Goal: Information Seeking & Learning: Learn about a topic

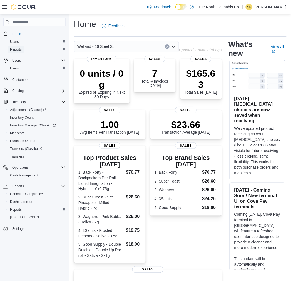
click at [16, 51] on span "Reports" at bounding box center [16, 49] width 12 height 4
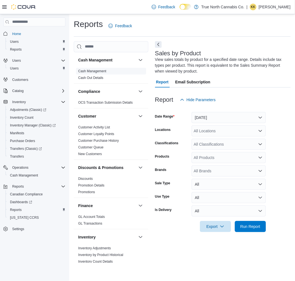
click at [89, 69] on link "Cash Management" at bounding box center [92, 71] width 28 height 4
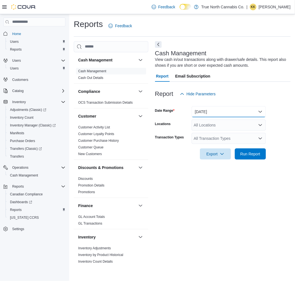
click at [228, 108] on button "[DATE]" at bounding box center [229, 111] width 74 height 11
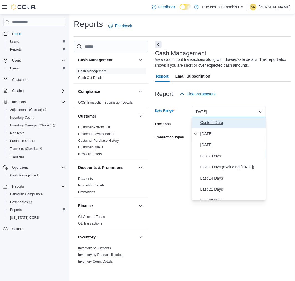
click at [210, 121] on span "Custom Date" at bounding box center [232, 122] width 63 height 7
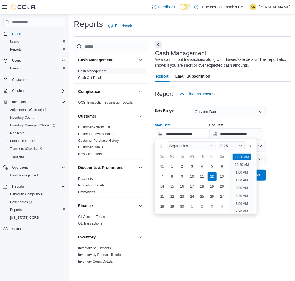
click at [160, 134] on input "**********" at bounding box center [181, 133] width 53 height 11
click at [172, 176] on div "8" at bounding box center [172, 177] width 10 height 10
type input "**********"
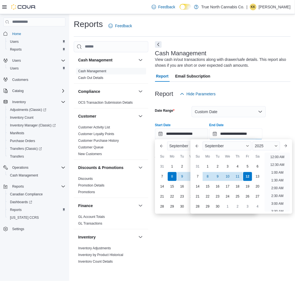
click at [224, 133] on input "**********" at bounding box center [236, 133] width 53 height 11
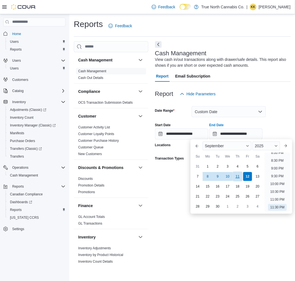
click at [238, 175] on div "11" at bounding box center [238, 177] width 10 height 10
type input "**********"
click at [164, 184] on div at bounding box center [223, 183] width 136 height 7
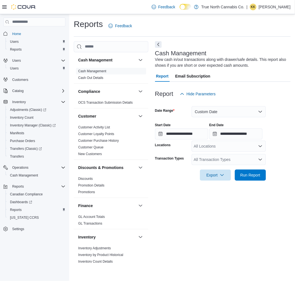
click at [204, 147] on div "All Locations" at bounding box center [229, 146] width 74 height 11
type input "*******"
click at [210, 153] on span "Welland - 16 Steel St" at bounding box center [222, 155] width 36 height 6
drag, startPoint x: 180, startPoint y: 168, endPoint x: 190, endPoint y: 164, distance: 10.7
click at [180, 168] on div at bounding box center [223, 167] width 136 height 4
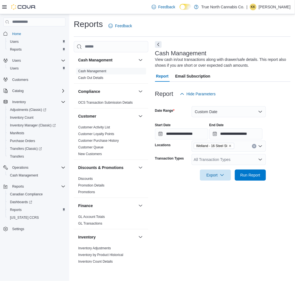
click at [201, 158] on div "All Transaction Types" at bounding box center [229, 159] width 74 height 11
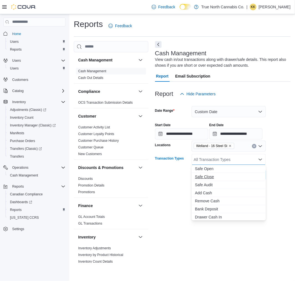
click at [213, 176] on span "Safe Close" at bounding box center [229, 177] width 68 height 6
click at [216, 213] on button "Drawer Cash Out" at bounding box center [229, 217] width 74 height 8
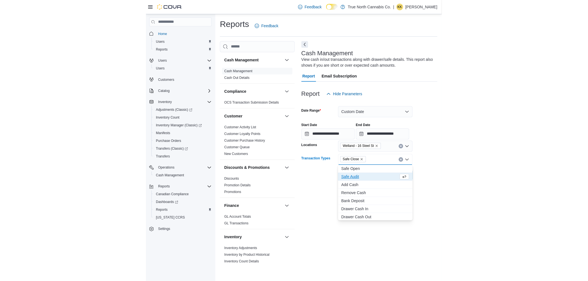
scroll to position [1, 0]
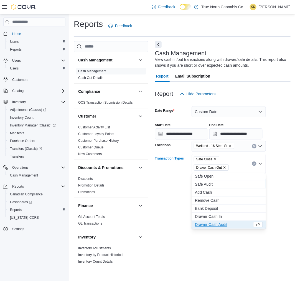
click at [173, 188] on div "Export Run Report" at bounding box center [210, 183] width 111 height 11
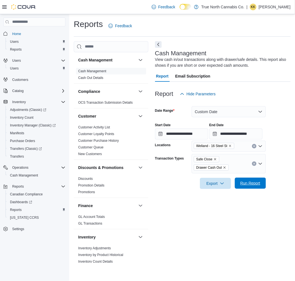
click at [245, 181] on span "Run Report" at bounding box center [251, 183] width 20 height 6
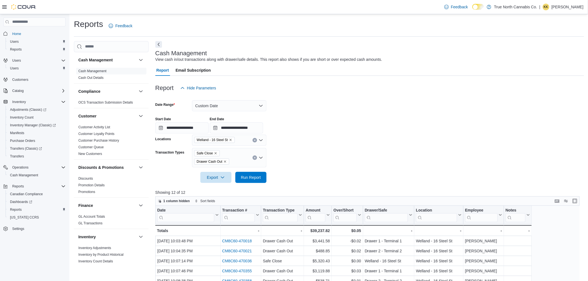
scroll to position [144, 0]
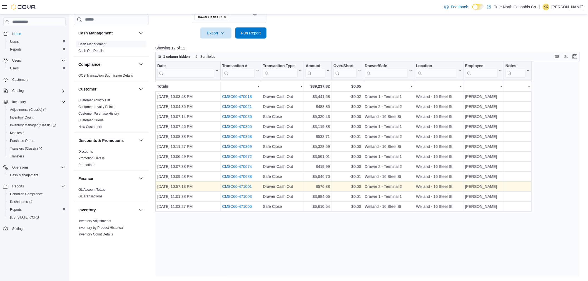
click at [238, 185] on link "CM8C60-471001" at bounding box center [237, 186] width 30 height 4
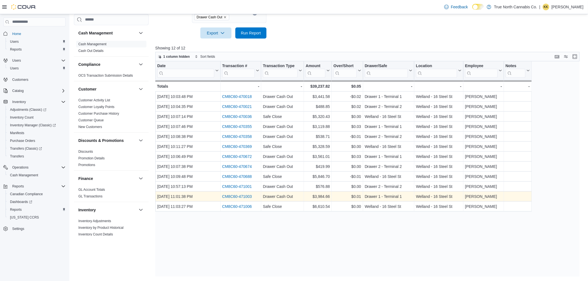
click at [235, 194] on link "CM8C60-471003" at bounding box center [237, 196] width 30 height 4
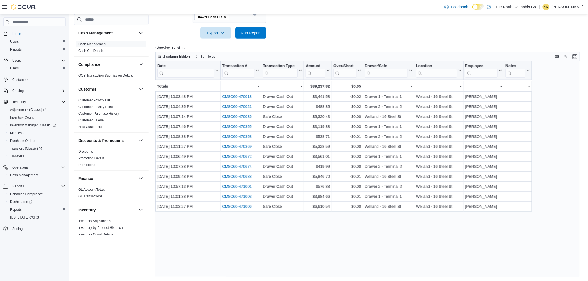
scroll to position [52, 0]
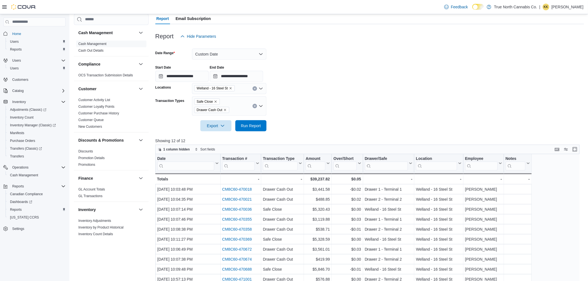
click at [226, 110] on icon "Remove Drawer Cash Out from selection in this group" at bounding box center [224, 109] width 3 height 3
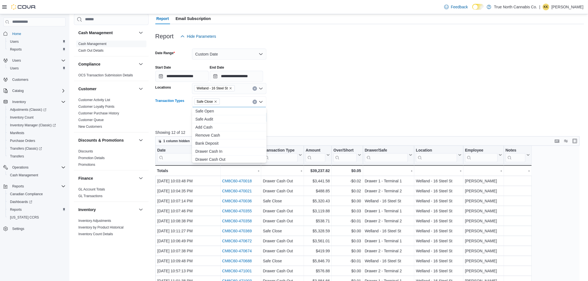
click at [295, 112] on form "**********" at bounding box center [369, 82] width 428 height 81
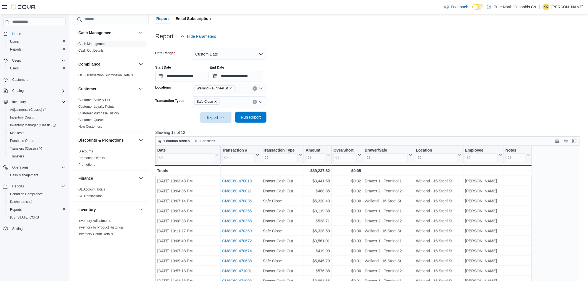
click at [262, 118] on span "Run Report" at bounding box center [251, 117] width 24 height 11
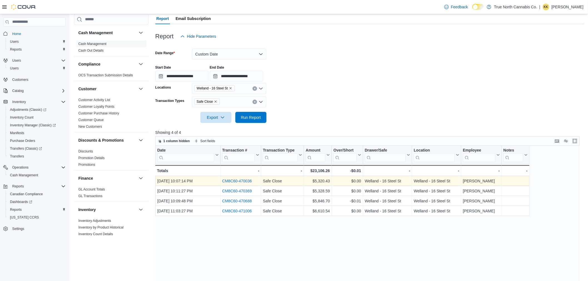
click at [235, 179] on link "CM8C60-470036" at bounding box center [237, 181] width 30 height 4
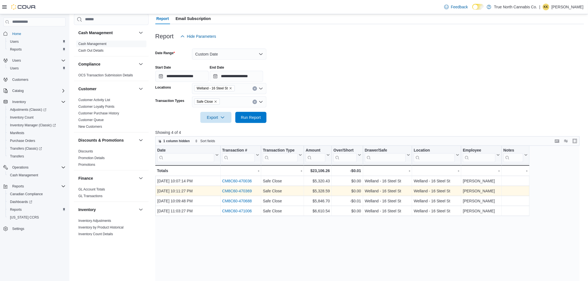
click at [244, 190] on link "CM8C60-470369" at bounding box center [237, 191] width 30 height 4
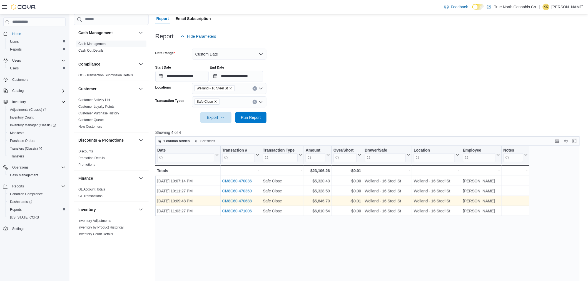
click at [237, 199] on link "CM8C60-470688" at bounding box center [237, 201] width 30 height 4
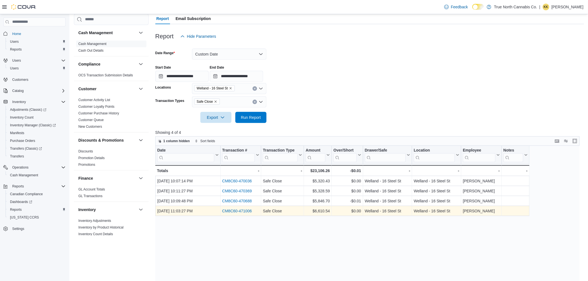
click at [231, 209] on link "CM8C60-471006" at bounding box center [237, 211] width 30 height 4
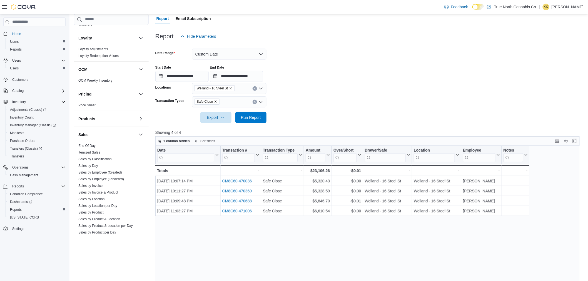
scroll to position [309, 0]
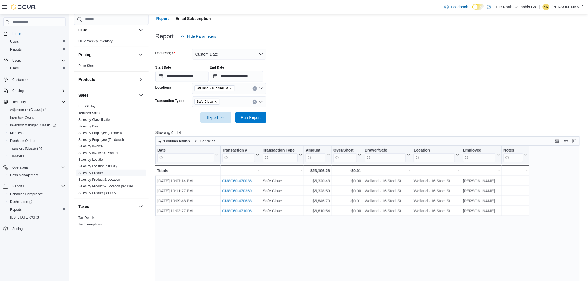
click at [101, 171] on link "Sales by Product" at bounding box center [90, 173] width 25 height 4
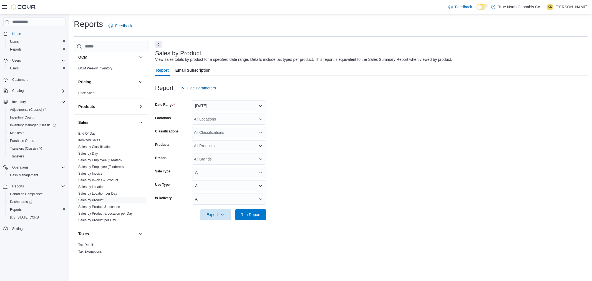
click at [232, 117] on div "All Locations" at bounding box center [229, 119] width 74 height 11
type input "*******"
click at [214, 129] on span "Welland - 16 Steel St" at bounding box center [222, 129] width 36 height 6
click at [229, 105] on button "[DATE]" at bounding box center [229, 105] width 74 height 11
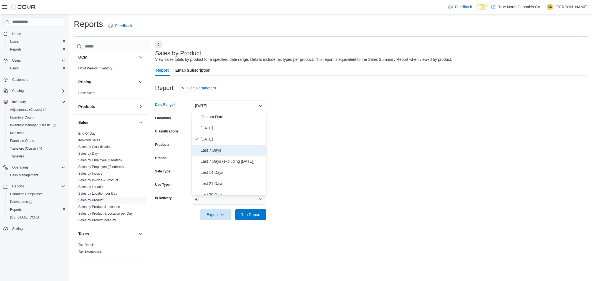
click at [217, 147] on span "Last 7 Days" at bounding box center [232, 150] width 63 height 7
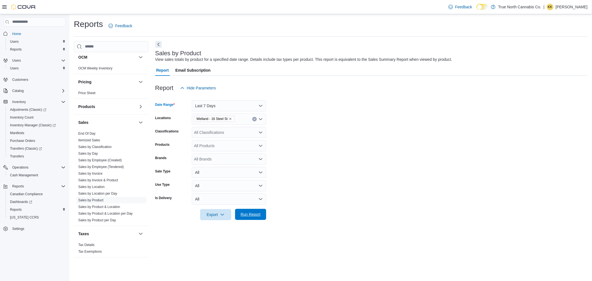
click at [257, 215] on span "Run Report" at bounding box center [251, 215] width 20 height 6
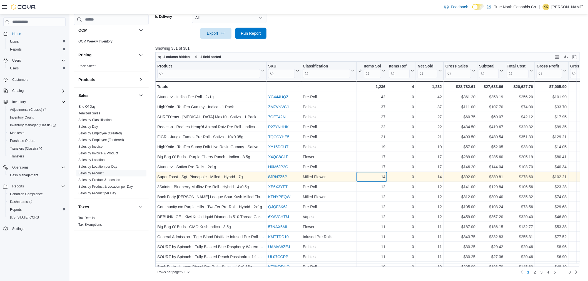
click at [295, 174] on div "14" at bounding box center [371, 177] width 27 height 7
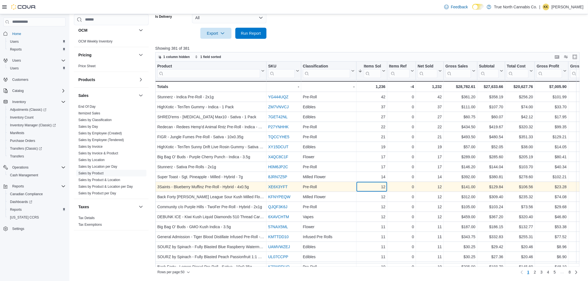
click at [295, 186] on div "12" at bounding box center [371, 187] width 27 height 7
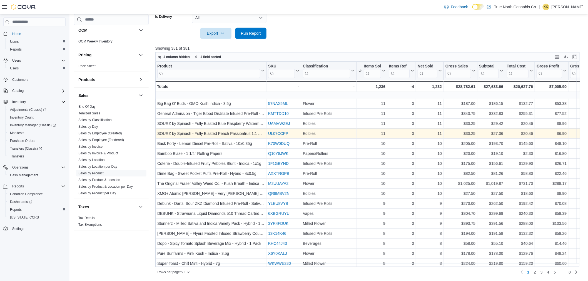
scroll to position [154, 0]
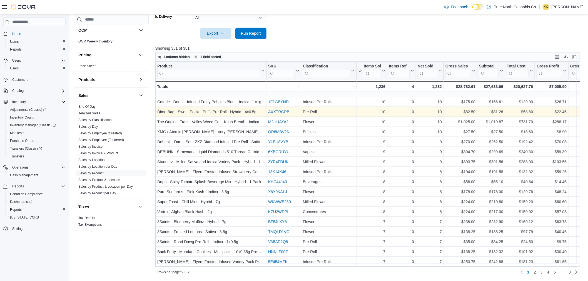
scroll to position [216, 0]
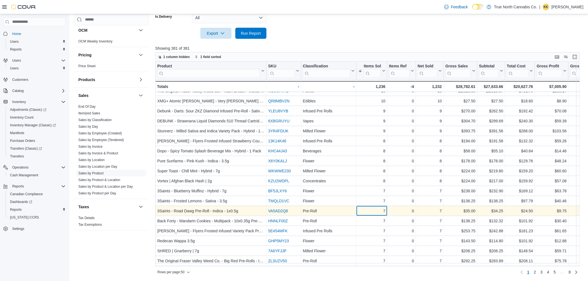
click at [295, 209] on div "7 - Items Sold, column 4, row 34" at bounding box center [371, 211] width 31 height 10
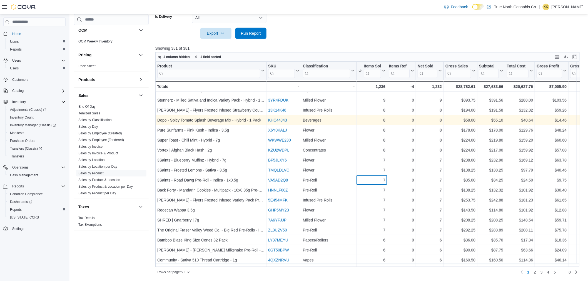
scroll to position [278, 0]
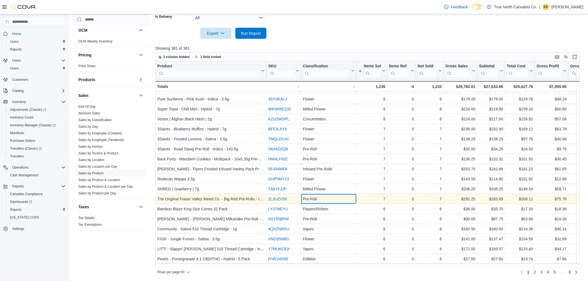
click at [295, 196] on div "Pre-Roll" at bounding box center [329, 199] width 52 height 7
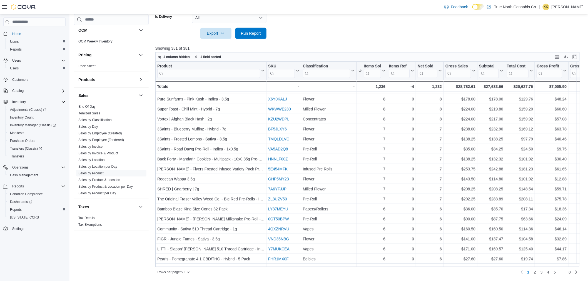
click at [295, 26] on div at bounding box center [369, 25] width 428 height 4
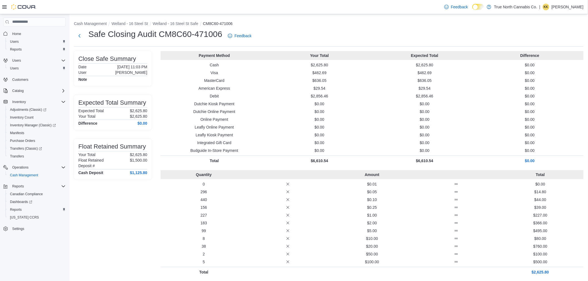
click at [274, 26] on ol "Cash Management Welland - 16 Steel St Welland - 16 Steel St Safe CM8C60-471006" at bounding box center [328, 24] width 509 height 7
